Goal: Information Seeking & Learning: Compare options

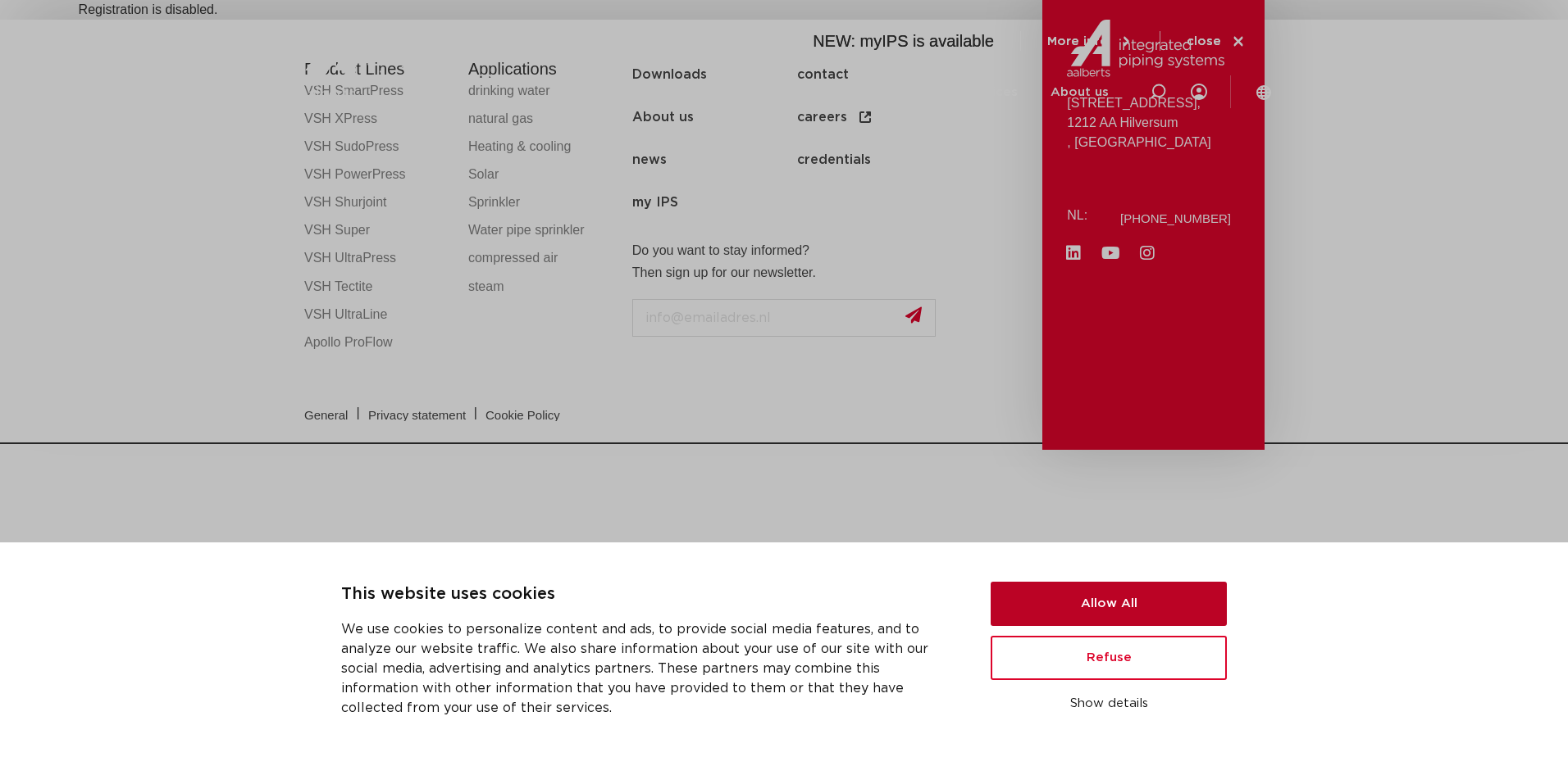
click at [1075, 609] on button "Allow All" at bounding box center [1108, 604] width 236 height 44
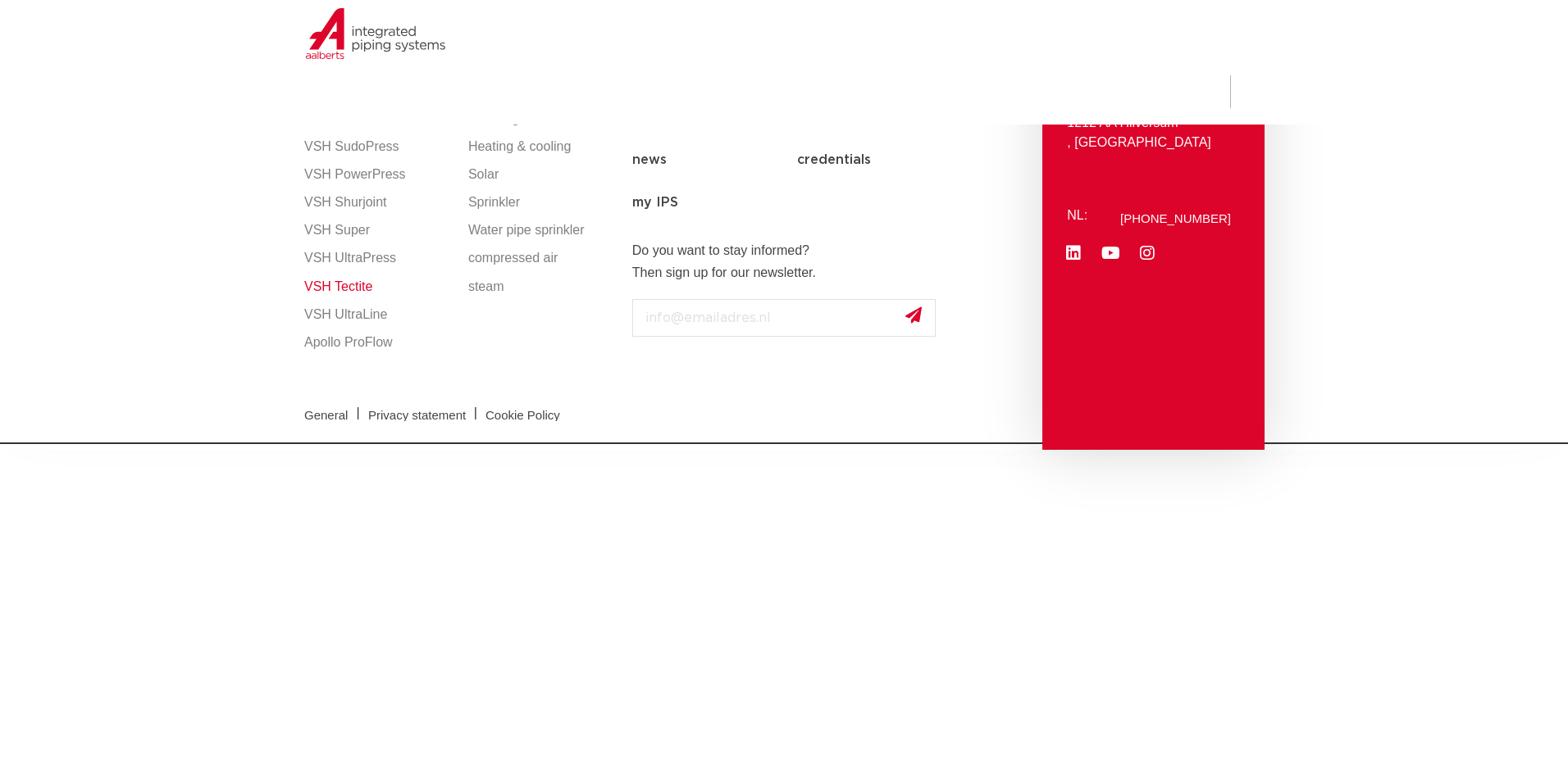
click at [359, 283] on link "VSH Tectite" at bounding box center [378, 286] width 148 height 28
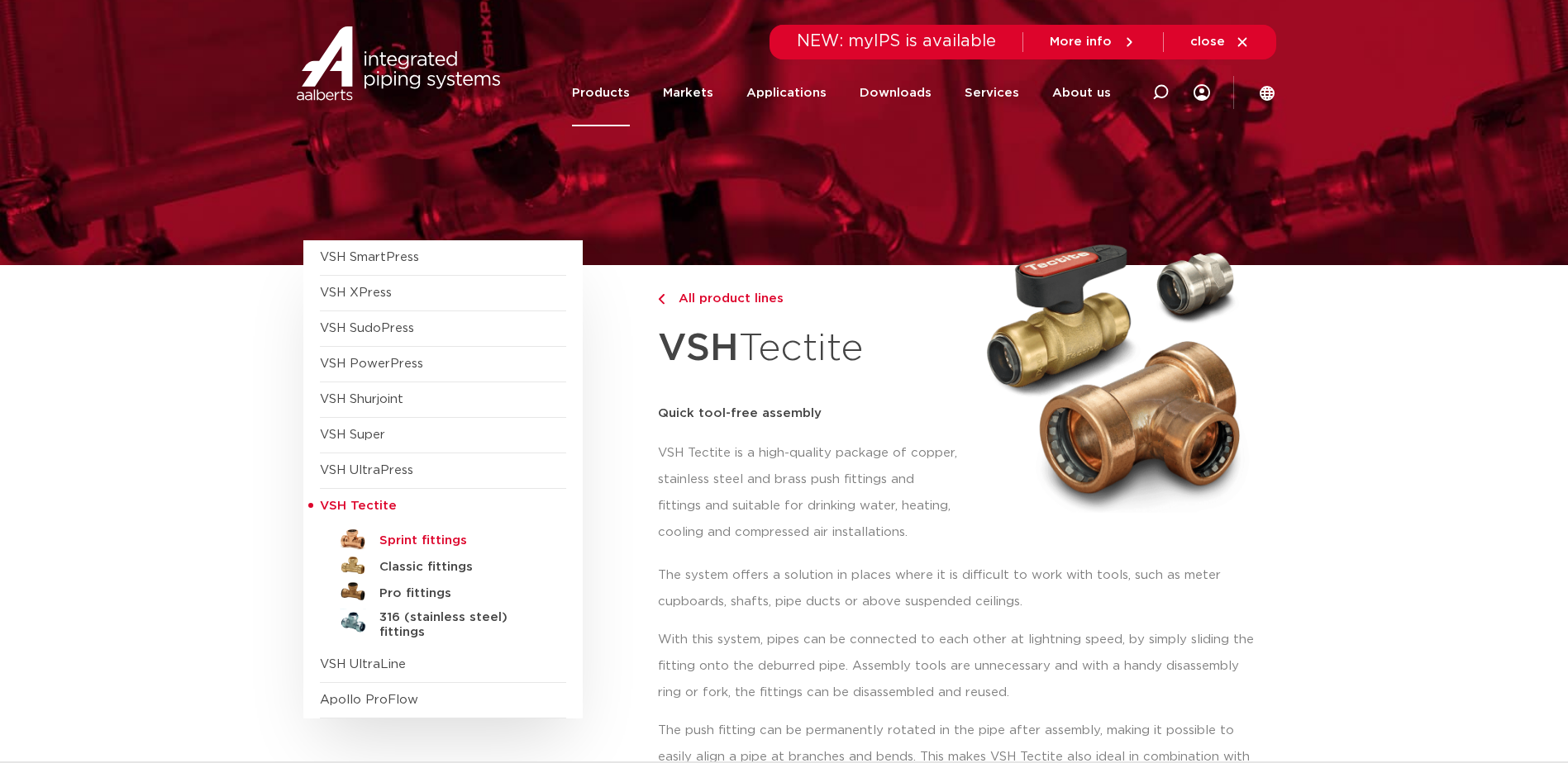
click at [427, 543] on h5 "Sprint fittings" at bounding box center [460, 541] width 163 height 15
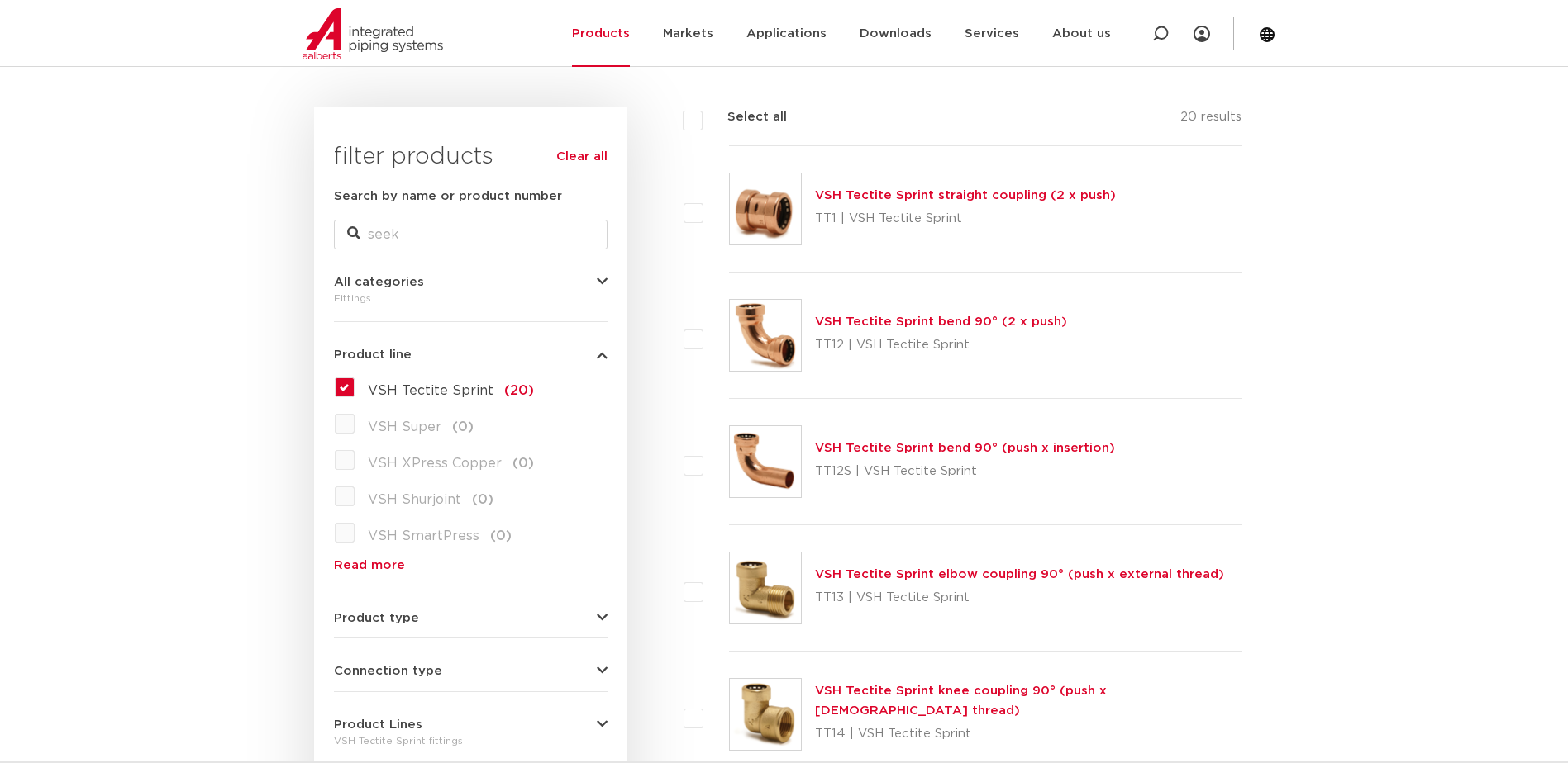
scroll to position [109, 0]
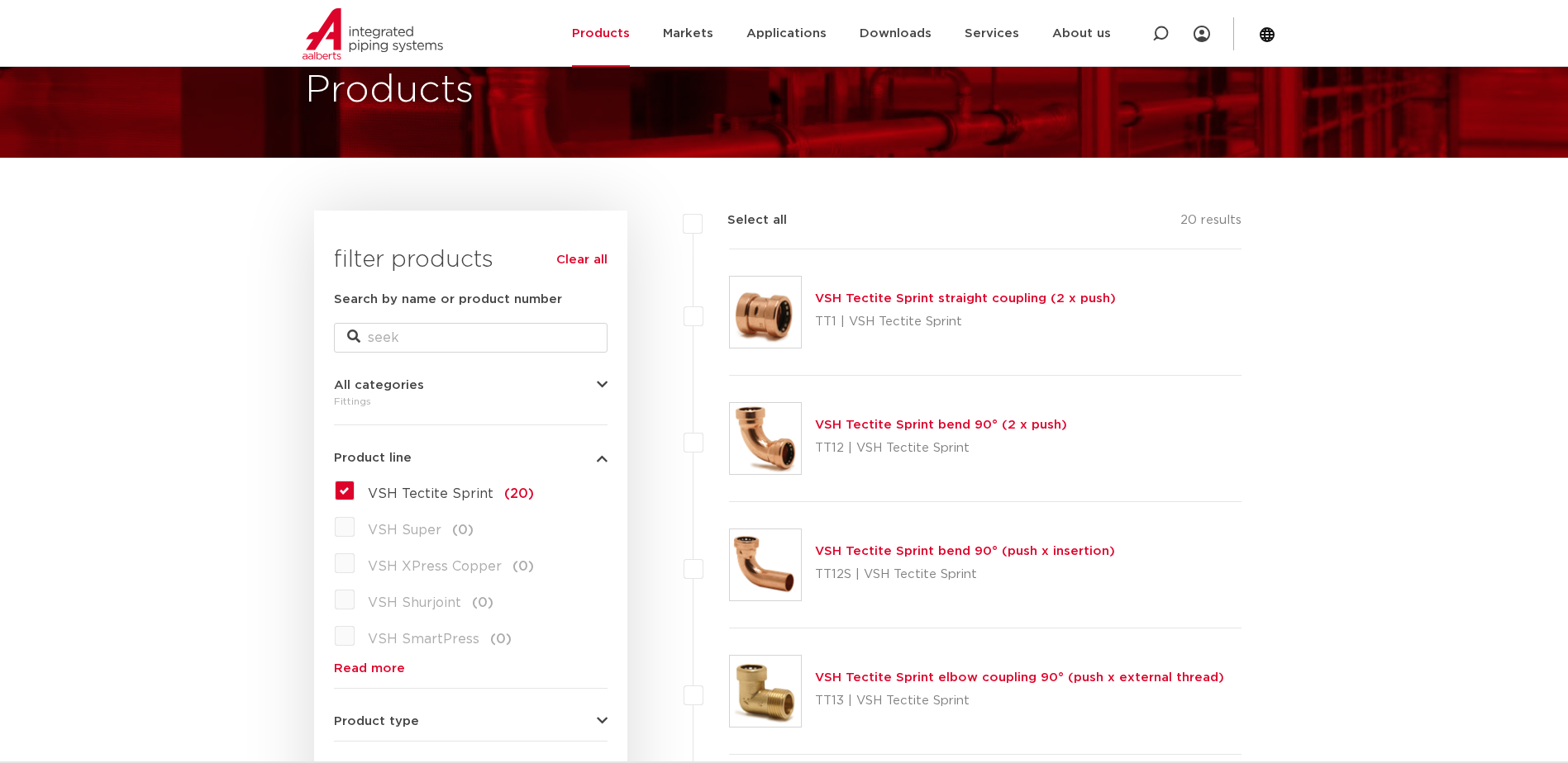
click at [729, 303] on label at bounding box center [729, 303] width 0 height 0
checkbox input "true"
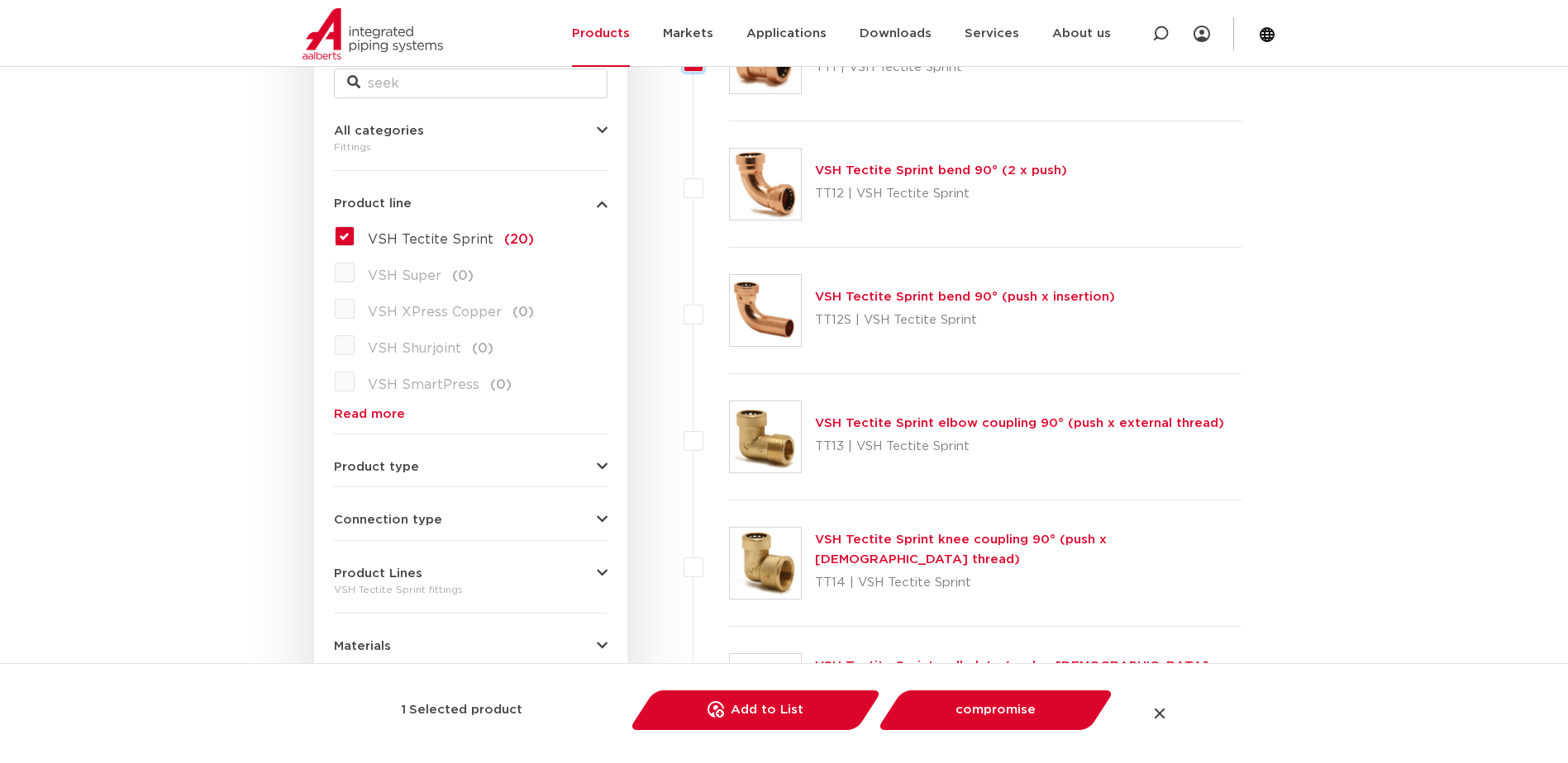
scroll to position [274, 0]
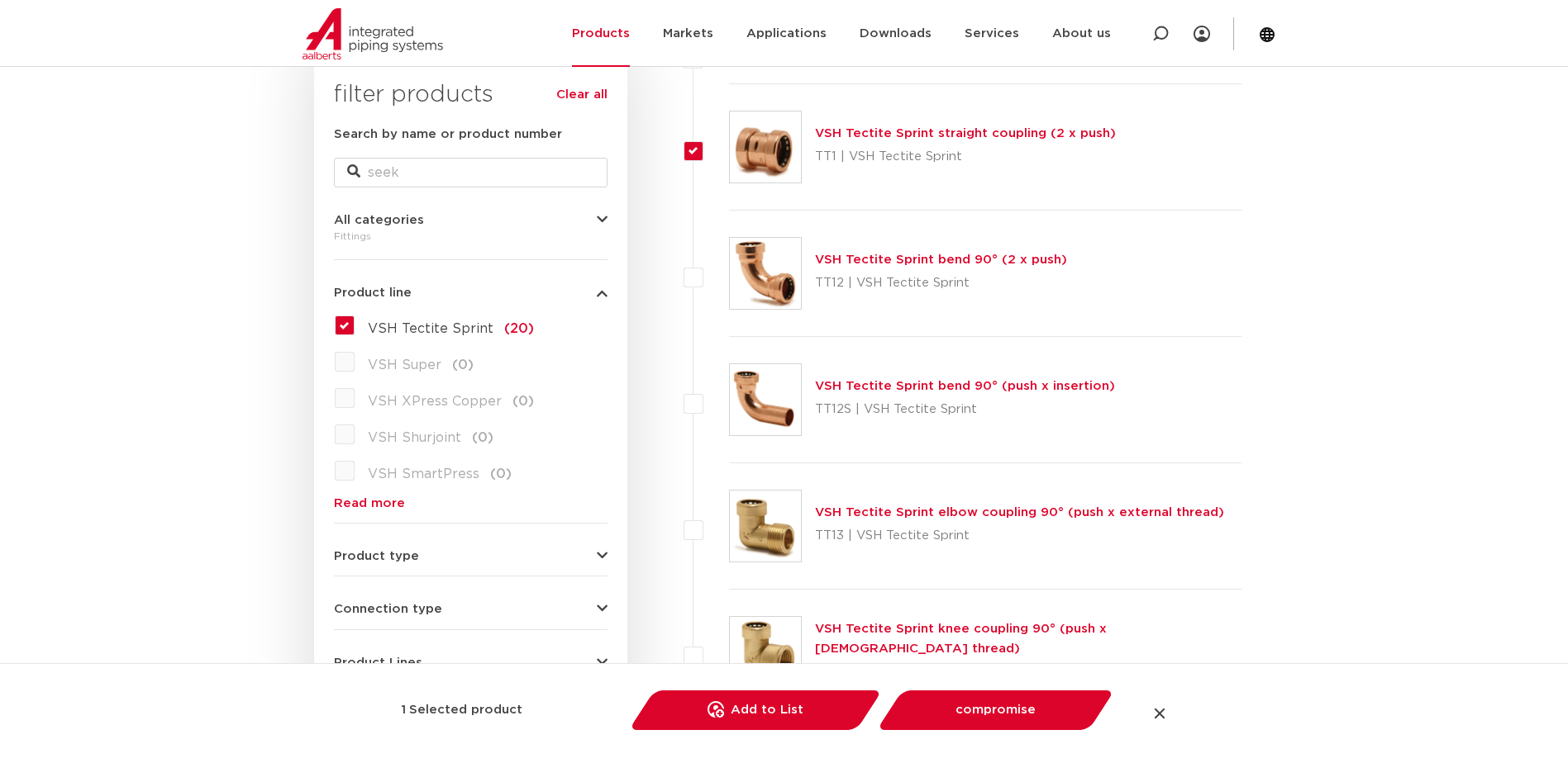
click at [729, 265] on label at bounding box center [729, 265] width 0 height 0
checkbox input "true"
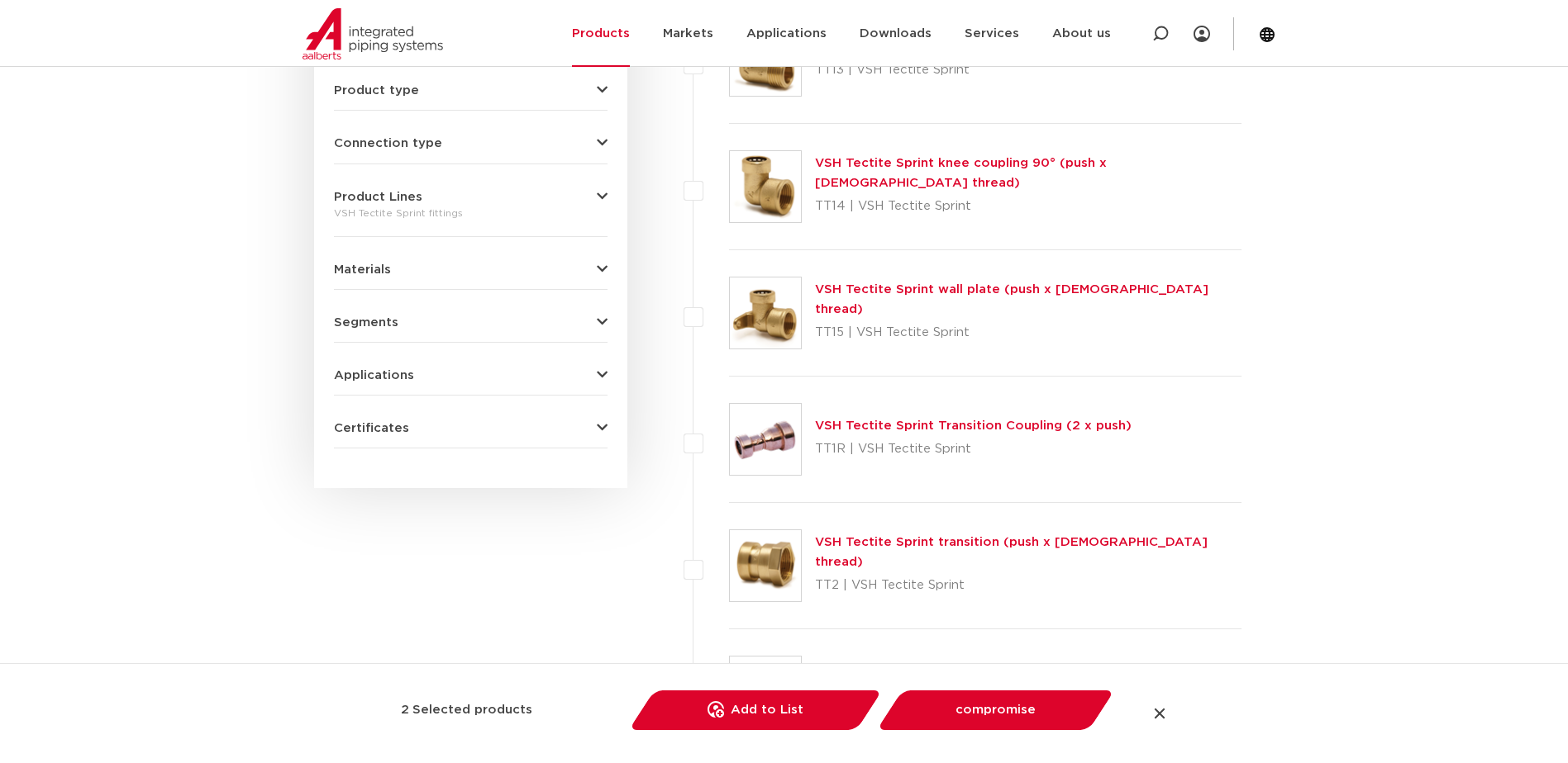
scroll to position [769, 0]
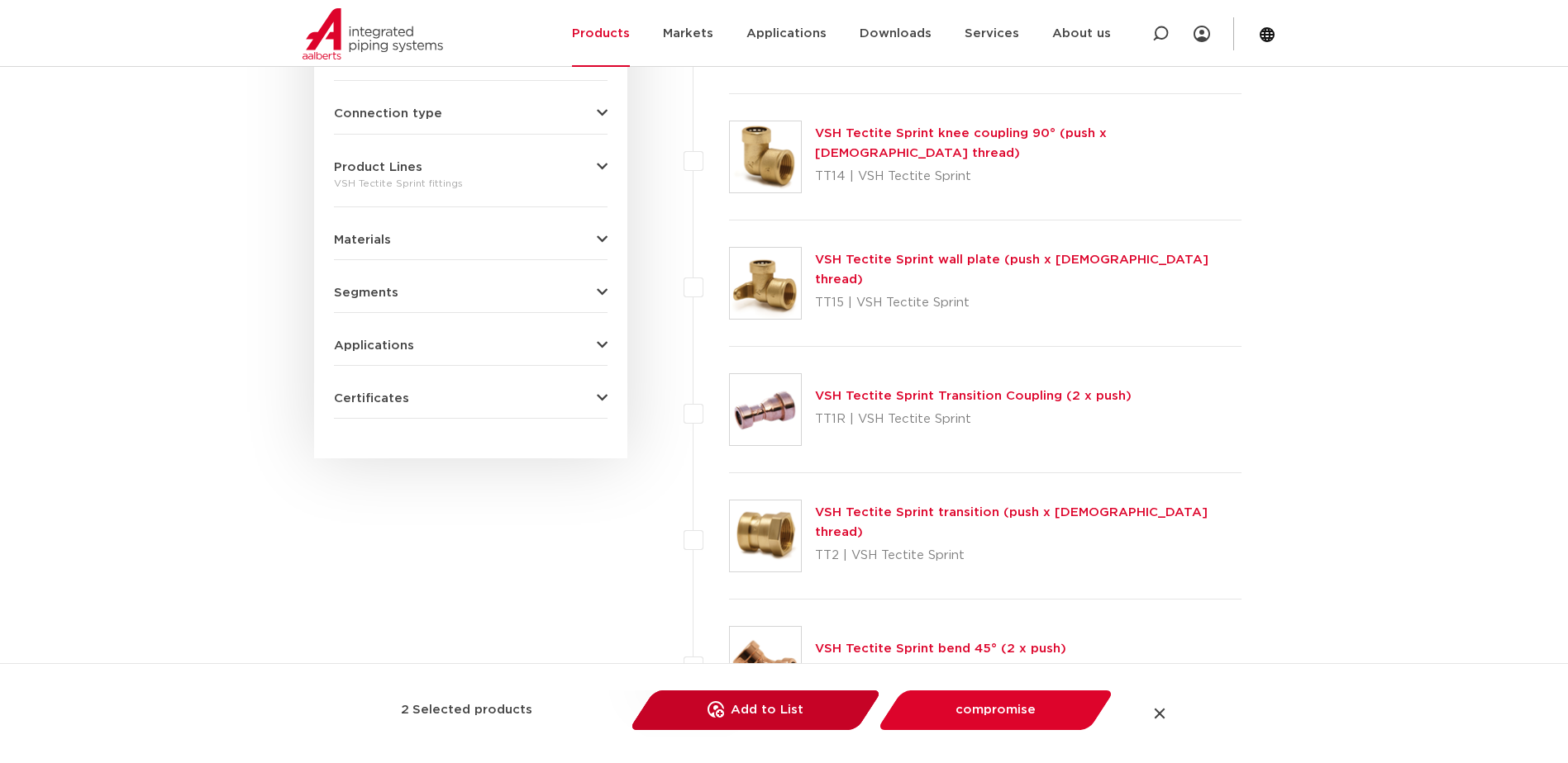
click at [752, 710] on link "Add to List save to my IPS" at bounding box center [755, 710] width 228 height 39
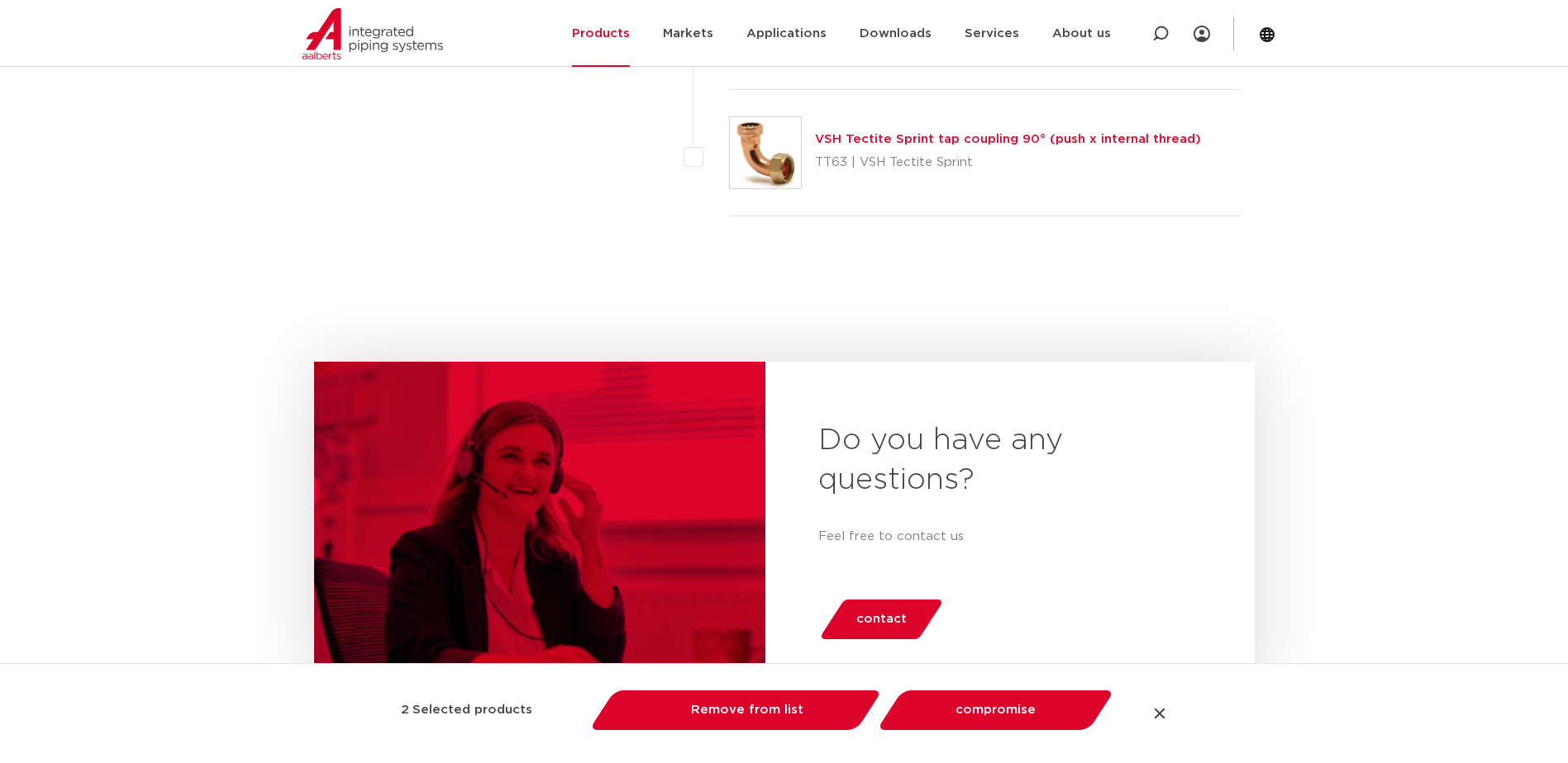
scroll to position [3165, 0]
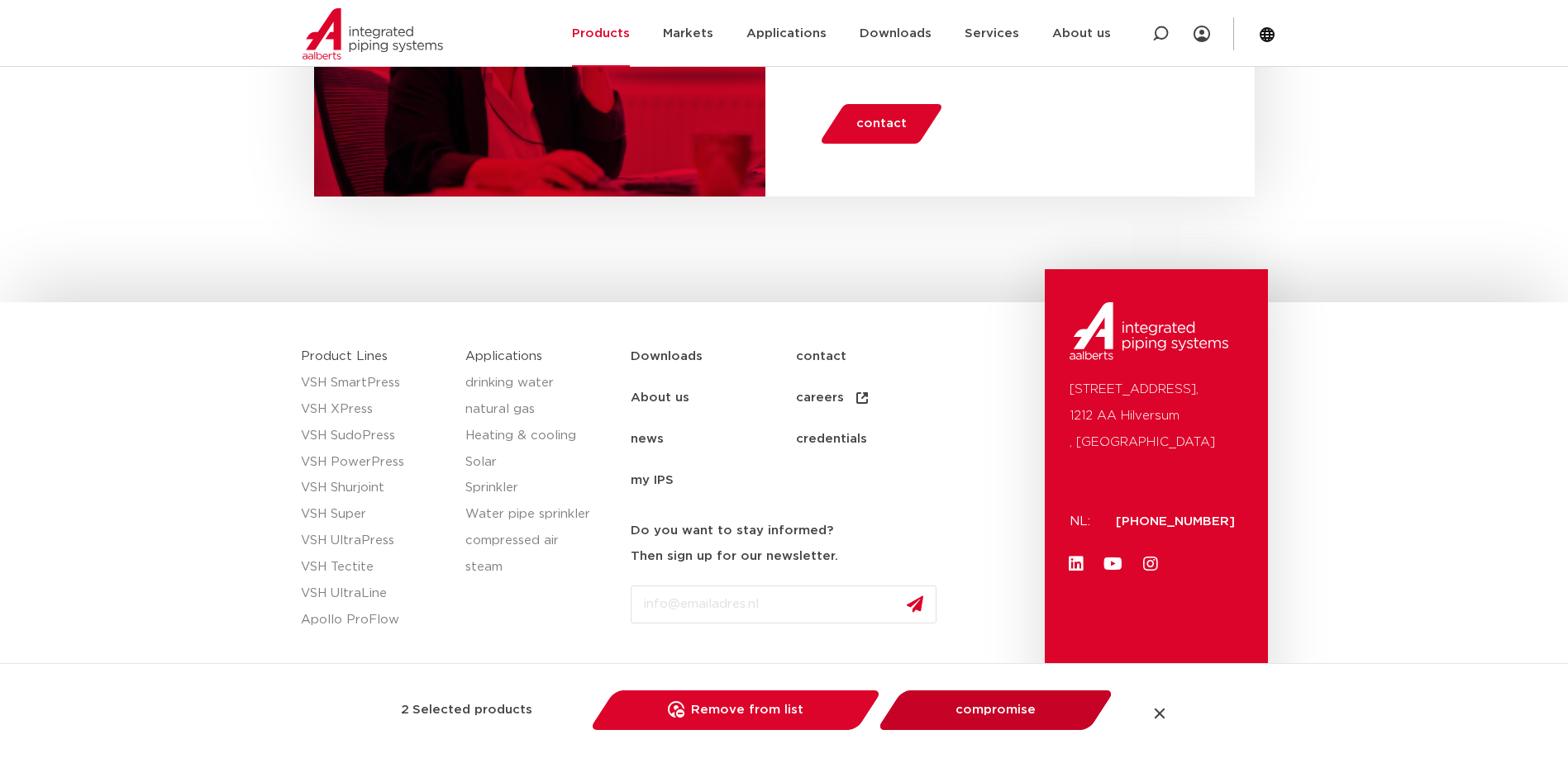
click at [979, 715] on link "compromise" at bounding box center [995, 710] width 213 height 39
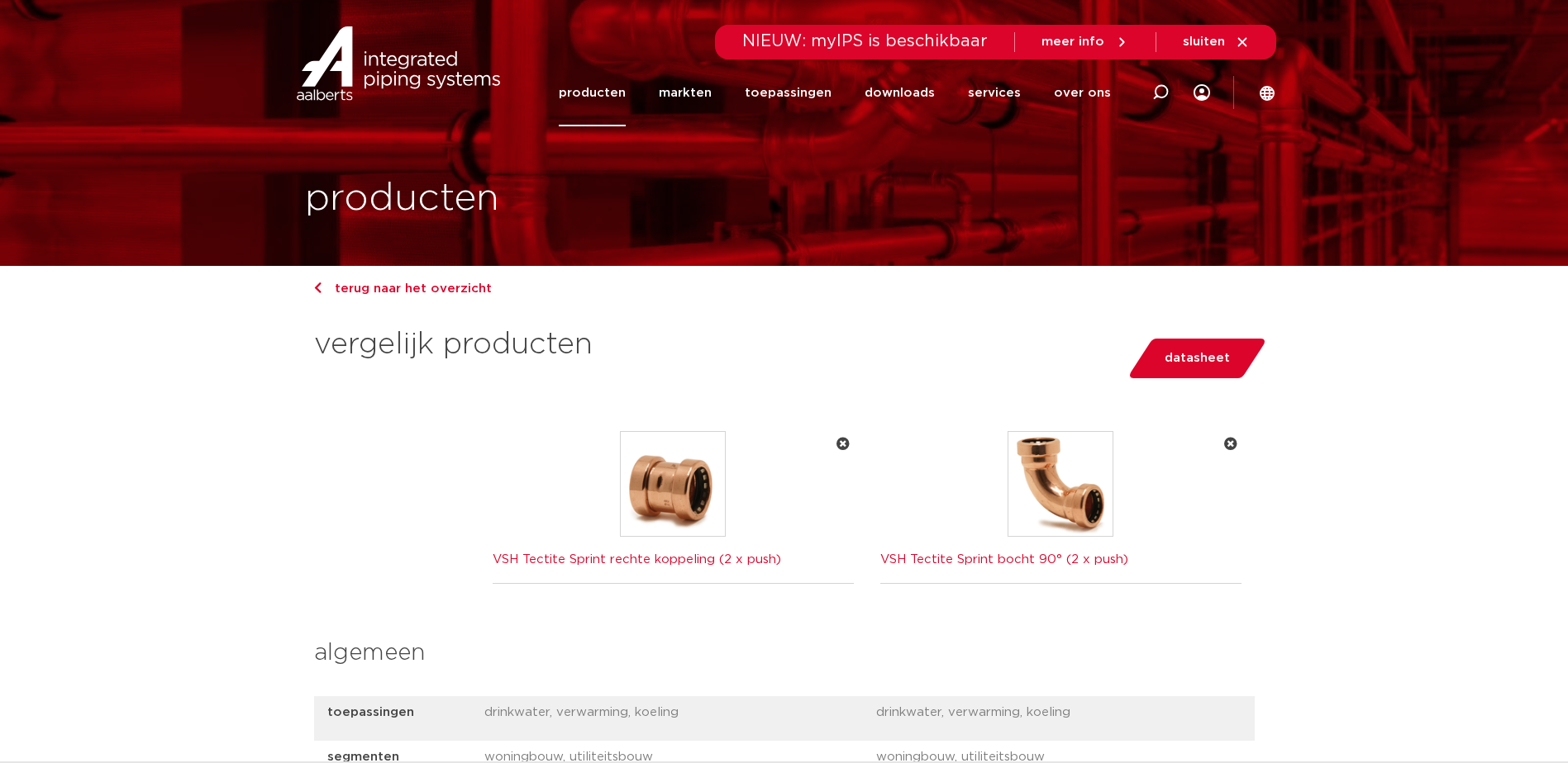
click at [1200, 344] on link "datasheet" at bounding box center [1197, 358] width 141 height 39
click at [1264, 94] on icon at bounding box center [1267, 93] width 15 height 15
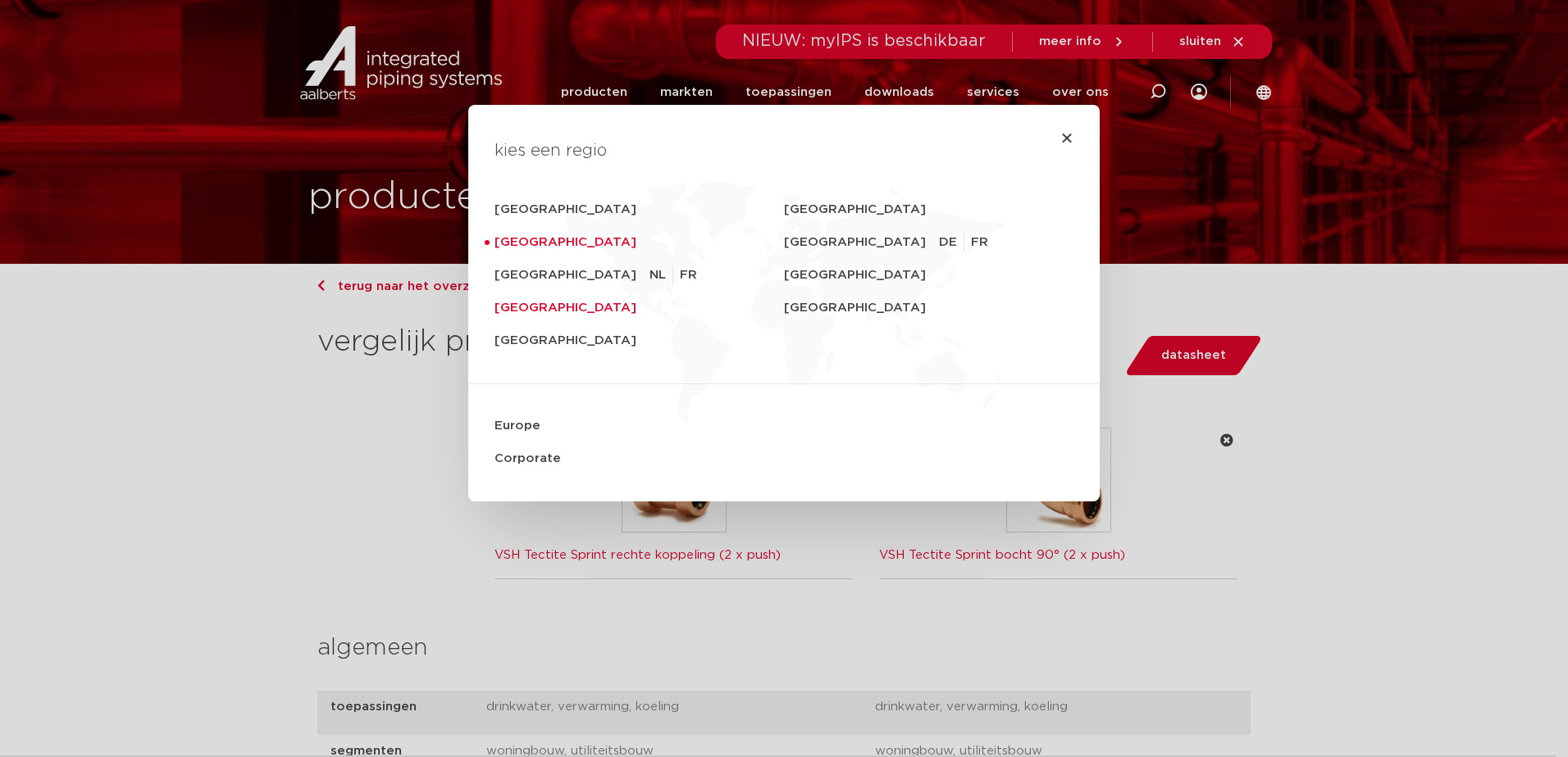
click at [533, 307] on link "[GEOGRAPHIC_DATA]" at bounding box center [640, 308] width 290 height 33
